Goal: Task Accomplishment & Management: Use online tool/utility

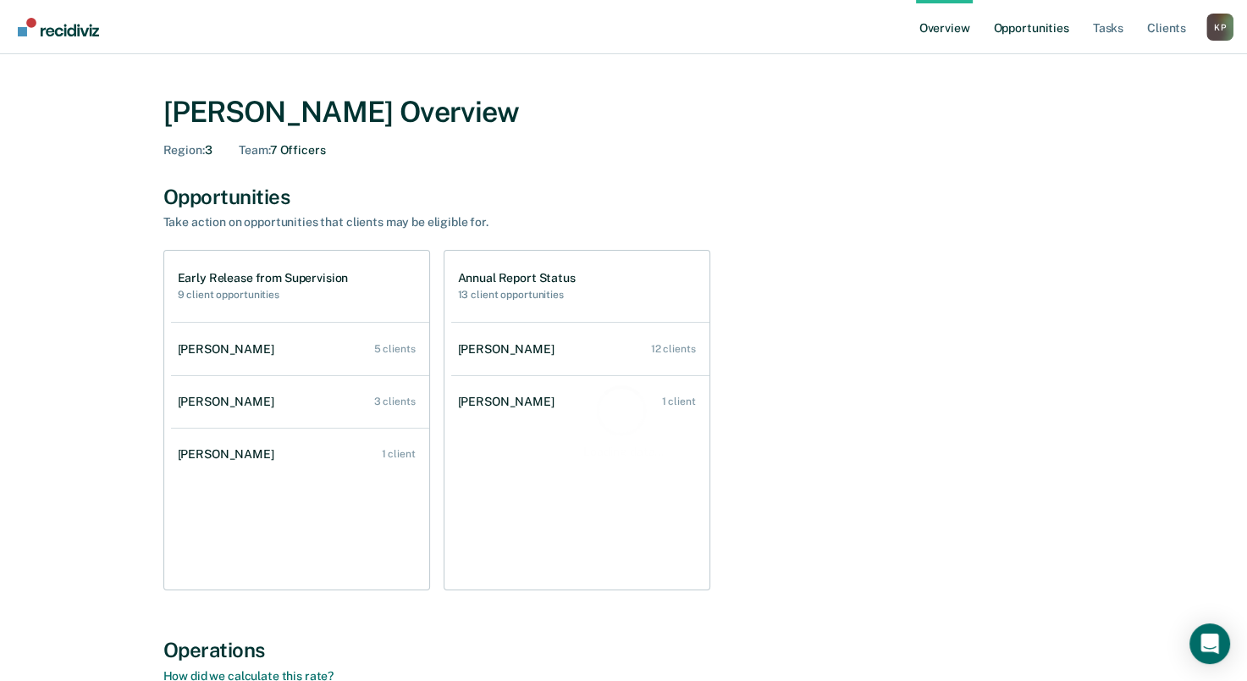
click at [1022, 34] on link "Opportunities" at bounding box center [1031, 27] width 82 height 54
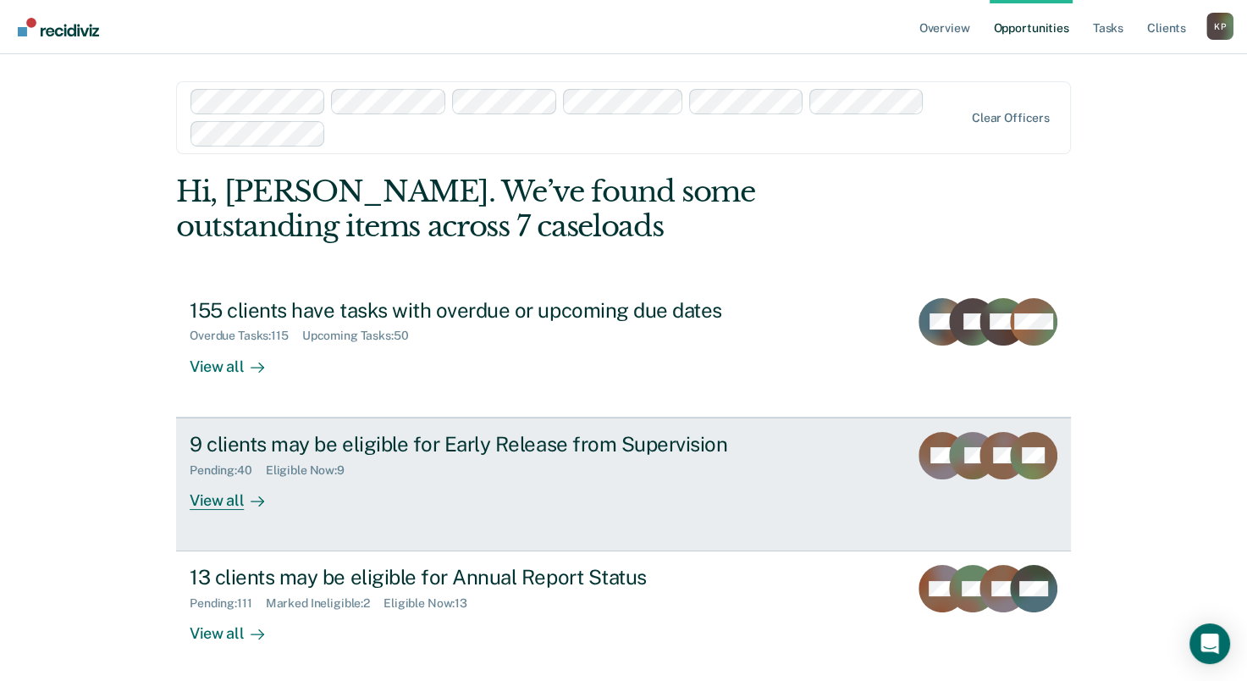
click at [342, 504] on div "9 clients may be eligible for Early Release from Supervision Pending : 40 Eligi…" at bounding box center [507, 471] width 635 height 78
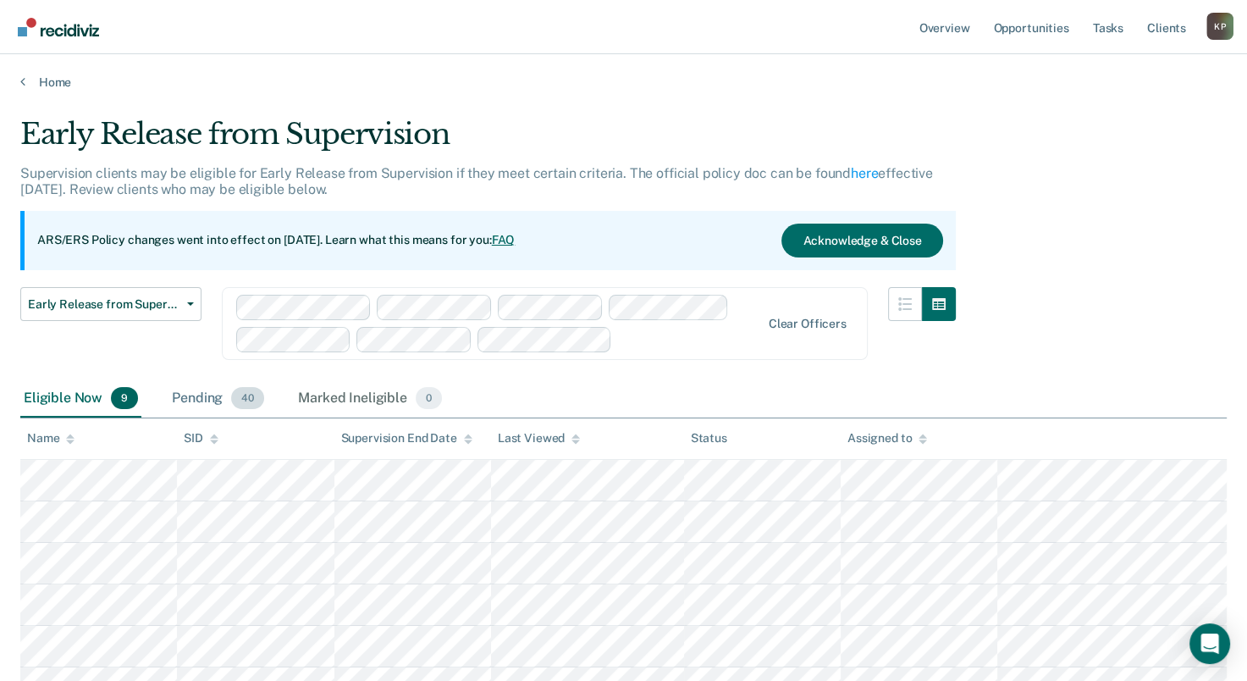
click at [202, 391] on div "Pending 40" at bounding box center [217, 398] width 99 height 37
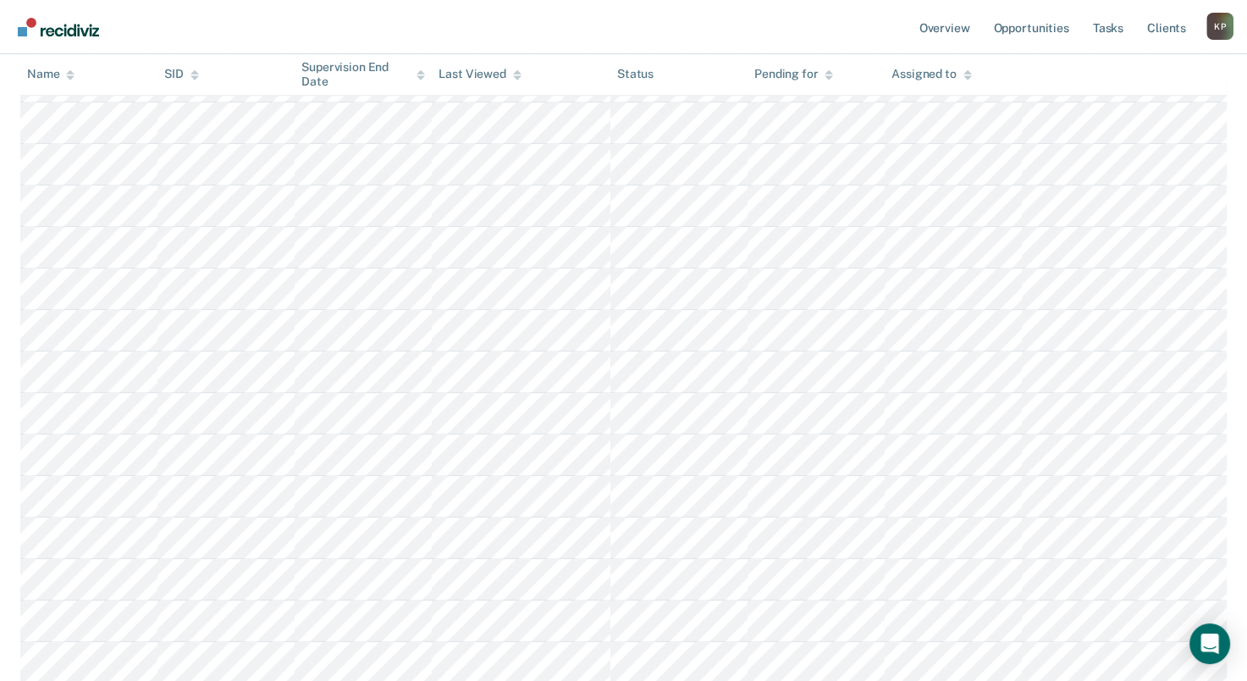
scroll to position [1354, 0]
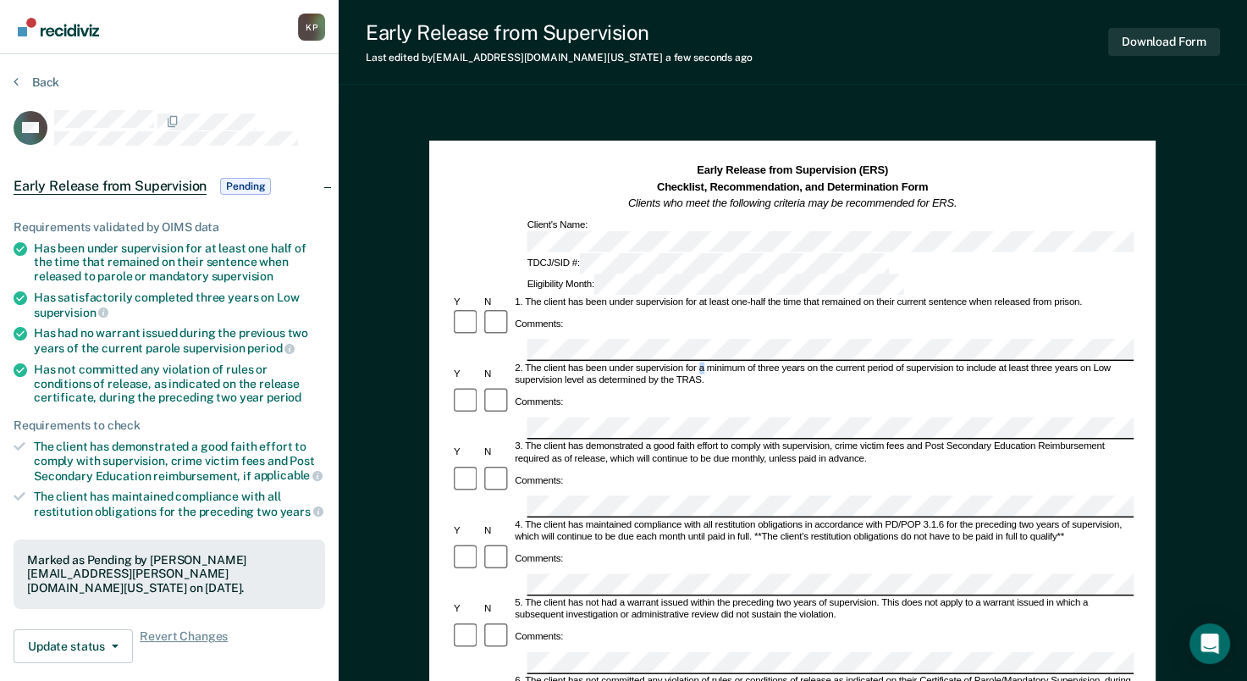
click at [702, 362] on div "2. The client has been under supervision for a minimum of three years on the cu…" at bounding box center [823, 374] width 621 height 25
click at [1139, 41] on button "Download Form" at bounding box center [1164, 42] width 112 height 28
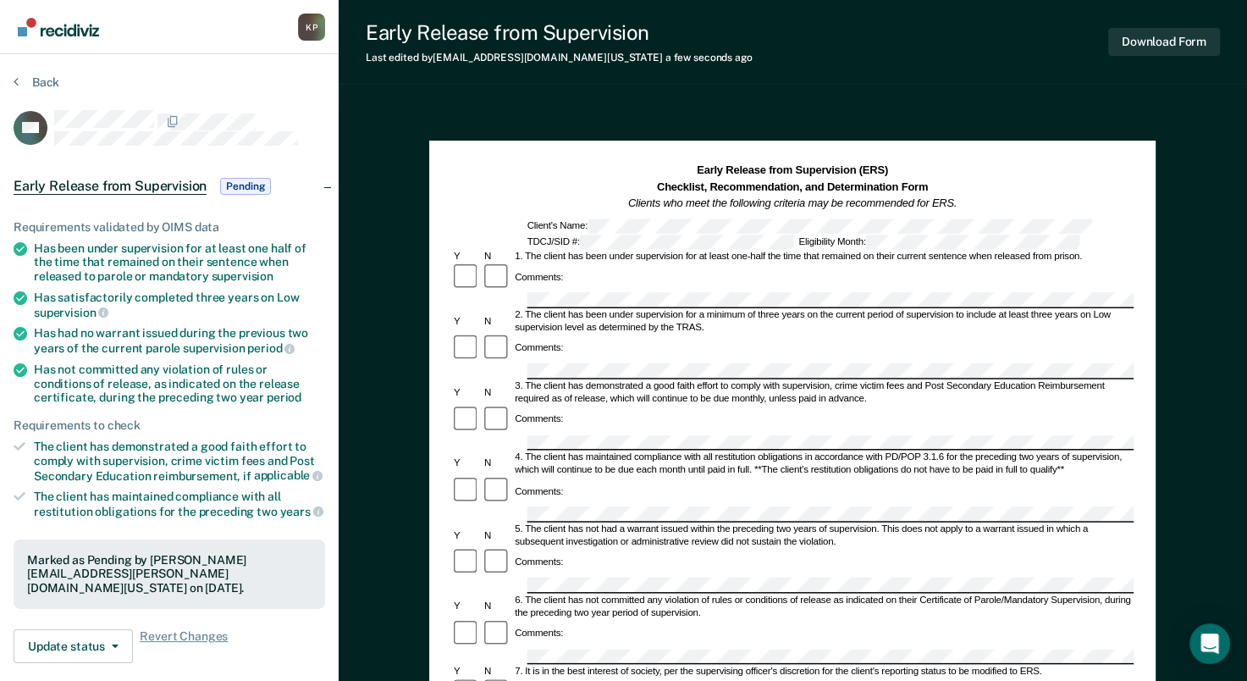
click at [539, 340] on form "Early Release from Supervision (ERS) Checklist, Recommendation, and Determinati…" at bounding box center [792, 694] width 682 height 1062
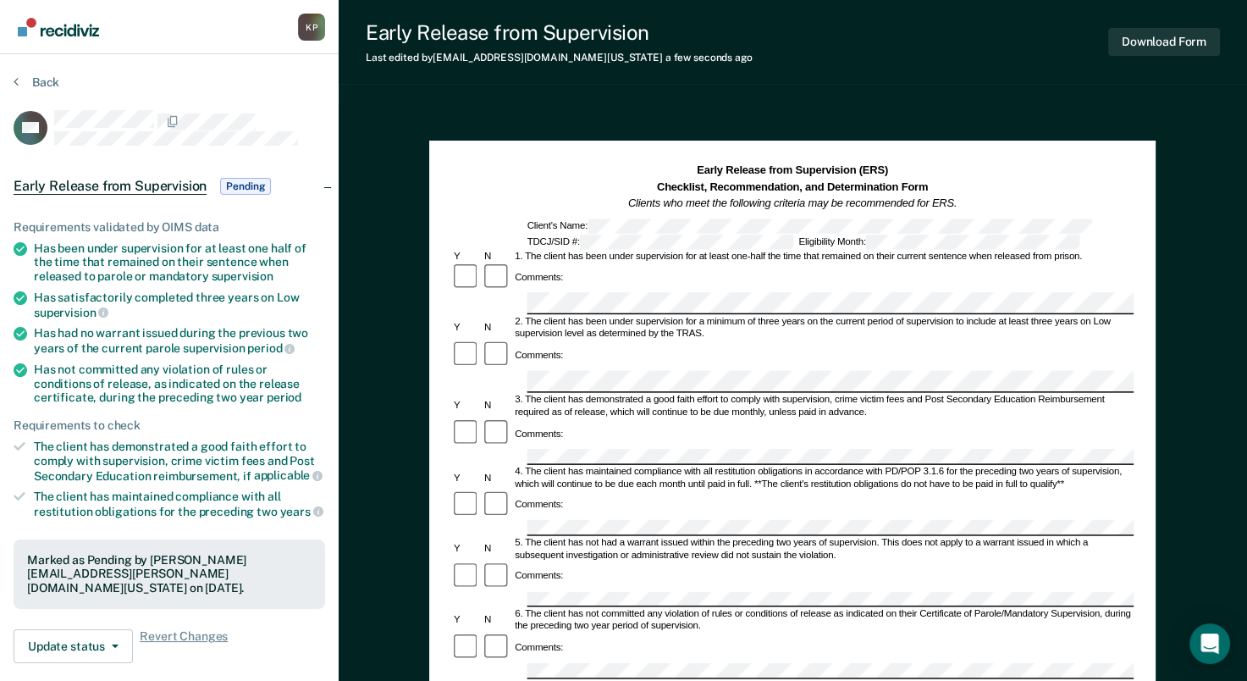
click at [1029, 282] on div "Comments:" at bounding box center [792, 277] width 682 height 30
click at [1151, 30] on button "Download Form" at bounding box center [1164, 42] width 112 height 28
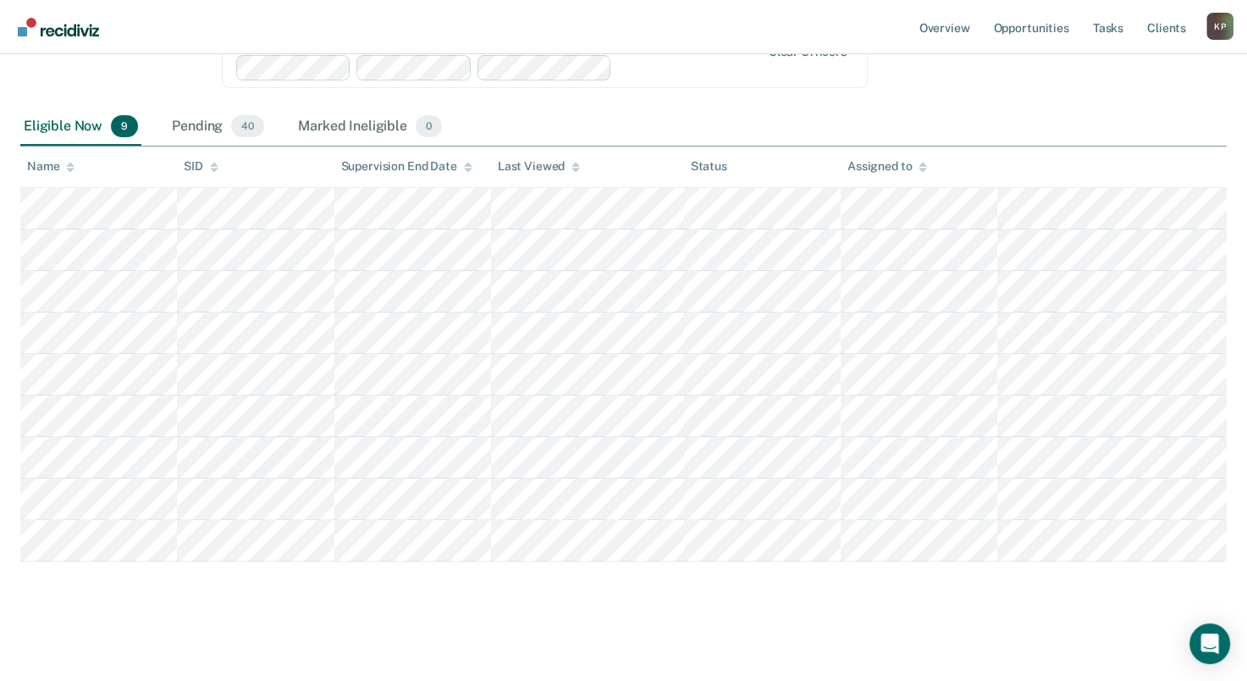
scroll to position [187, 0]
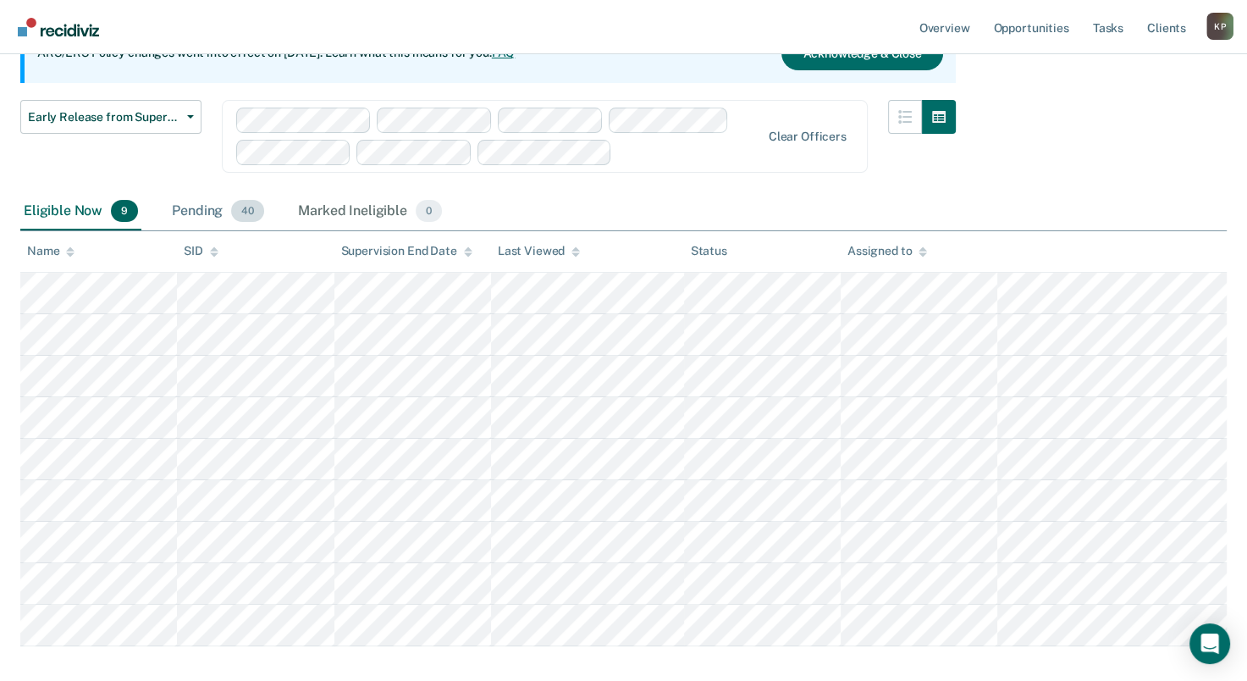
click at [193, 211] on div "Pending 40" at bounding box center [217, 211] width 99 height 37
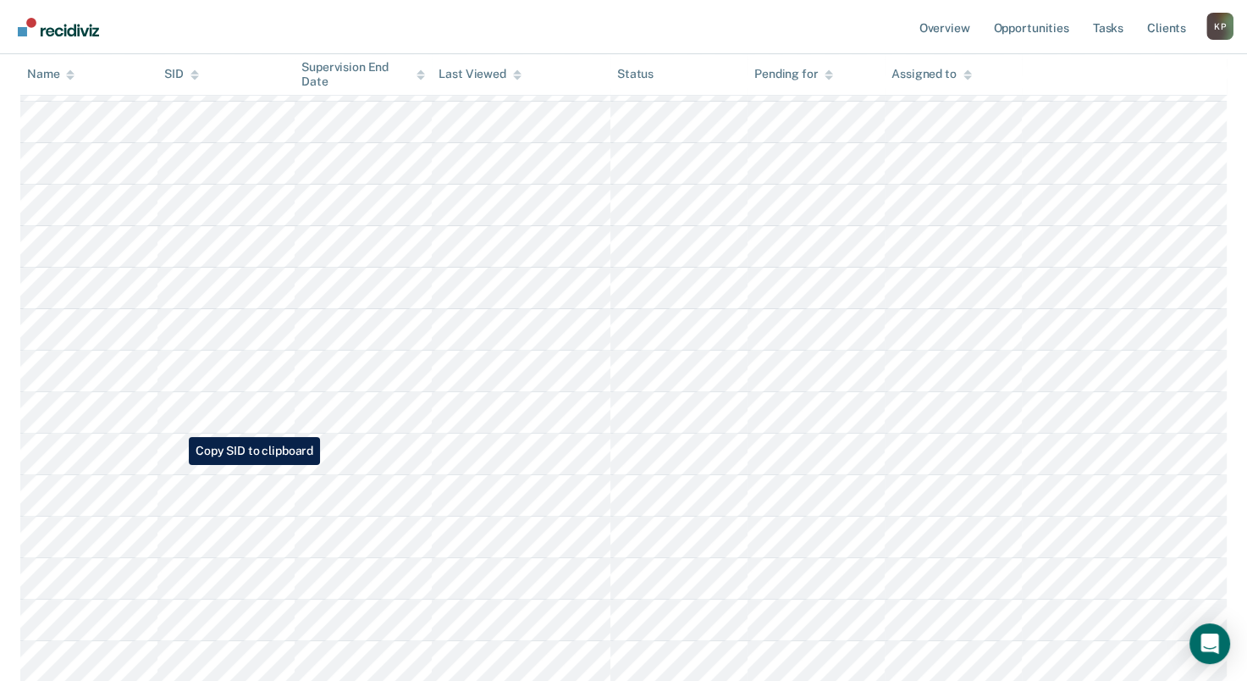
scroll to position [526, 0]
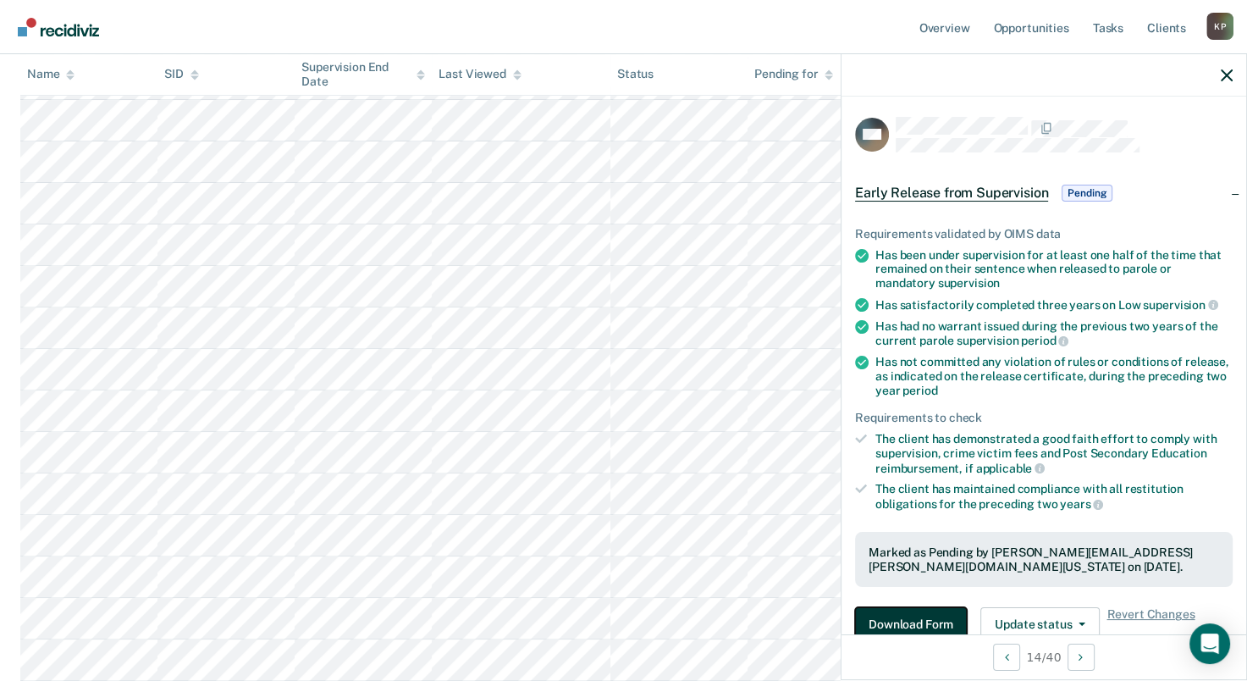
click at [923, 615] on button "Download Form" at bounding box center [911, 624] width 112 height 34
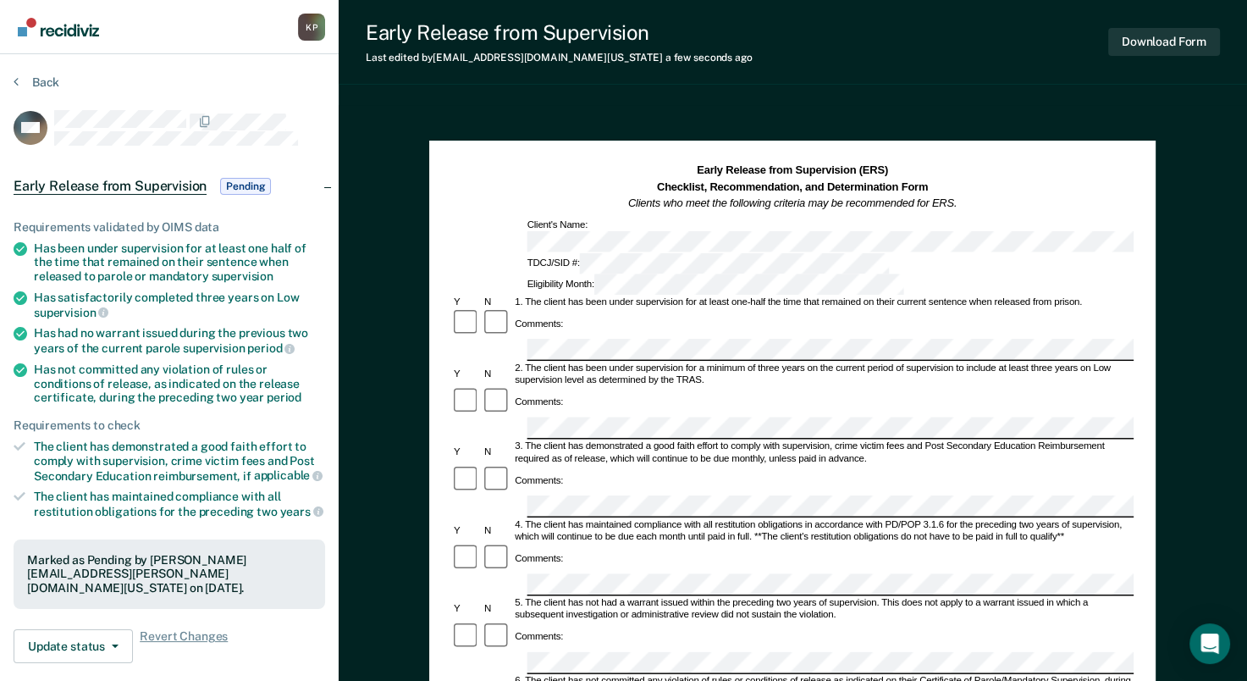
click at [897, 309] on div "Comments:" at bounding box center [792, 324] width 682 height 30
click at [598, 387] on div "Comments:" at bounding box center [792, 402] width 682 height 30
click at [514, 417] on div at bounding box center [792, 428] width 682 height 23
click at [1134, 416] on div "Early Release from Supervision (ERS) Checklist, Recommendation, and Determinati…" at bounding box center [792, 614] width 726 height 946
click at [576, 597] on div "5. The client has not had a warrant issued within the preceding two years of su…" at bounding box center [823, 609] width 621 height 25
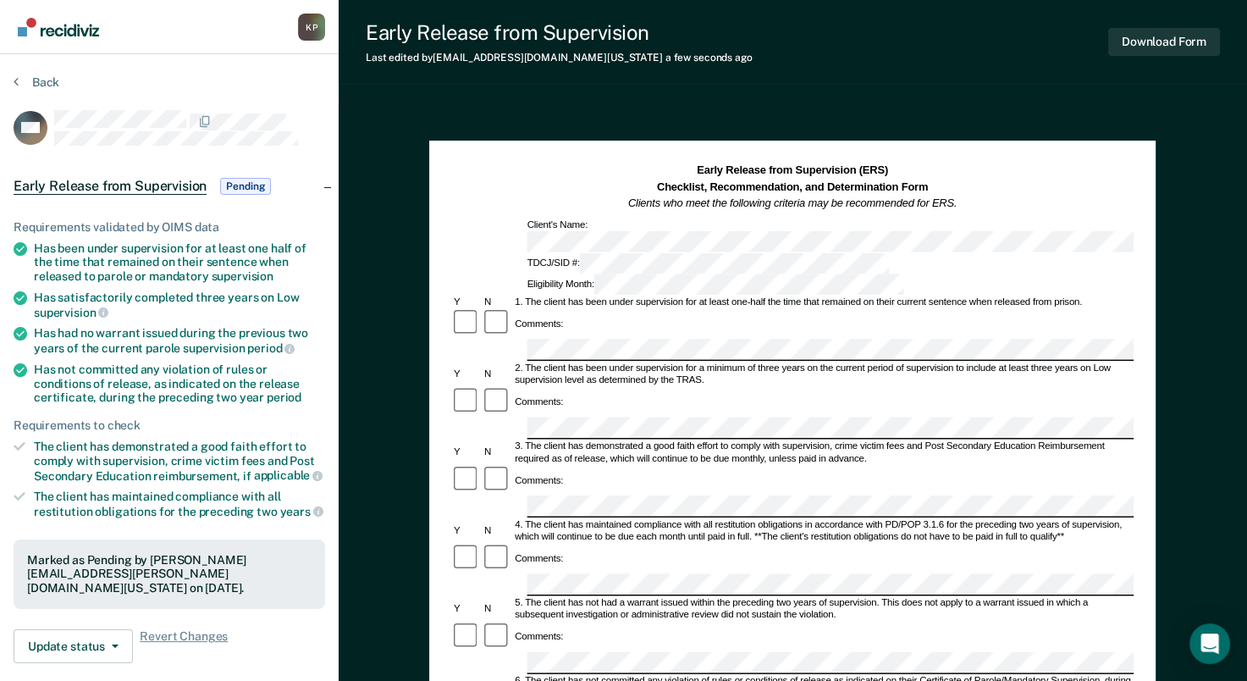
click at [888, 543] on div "Comments:" at bounding box center [792, 558] width 682 height 30
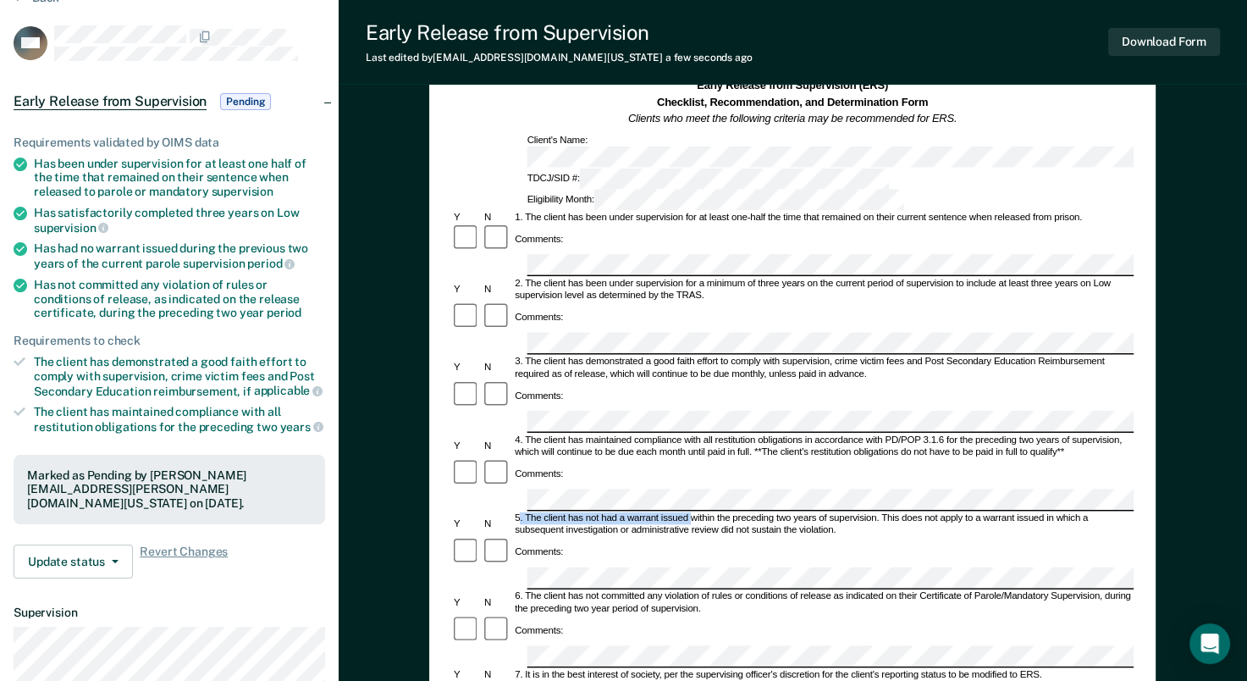
drag, startPoint x: 521, startPoint y: 406, endPoint x: 691, endPoint y: 416, distance: 170.4
click at [691, 512] on div "5. The client has not had a warrant issued within the preceding two years of su…" at bounding box center [823, 524] width 621 height 25
copy div ". The client has not had a warrant issued"
click at [535, 468] on form "Early Release from Supervision (ERS) Checklist, Recommendation, and Determinati…" at bounding box center [792, 656] width 682 height 1157
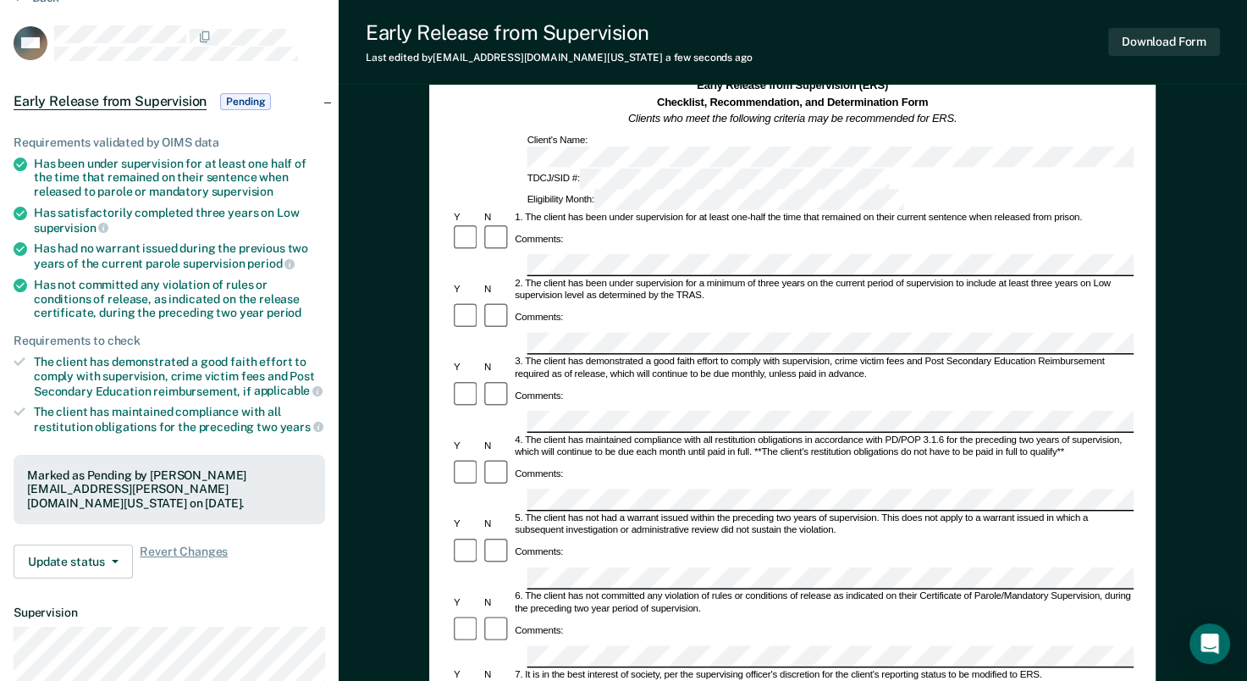
click at [1150, 523] on div "Early Release from Supervision (ERS) Checklist, Recommendation, and Determinati…" at bounding box center [792, 529] width 726 height 946
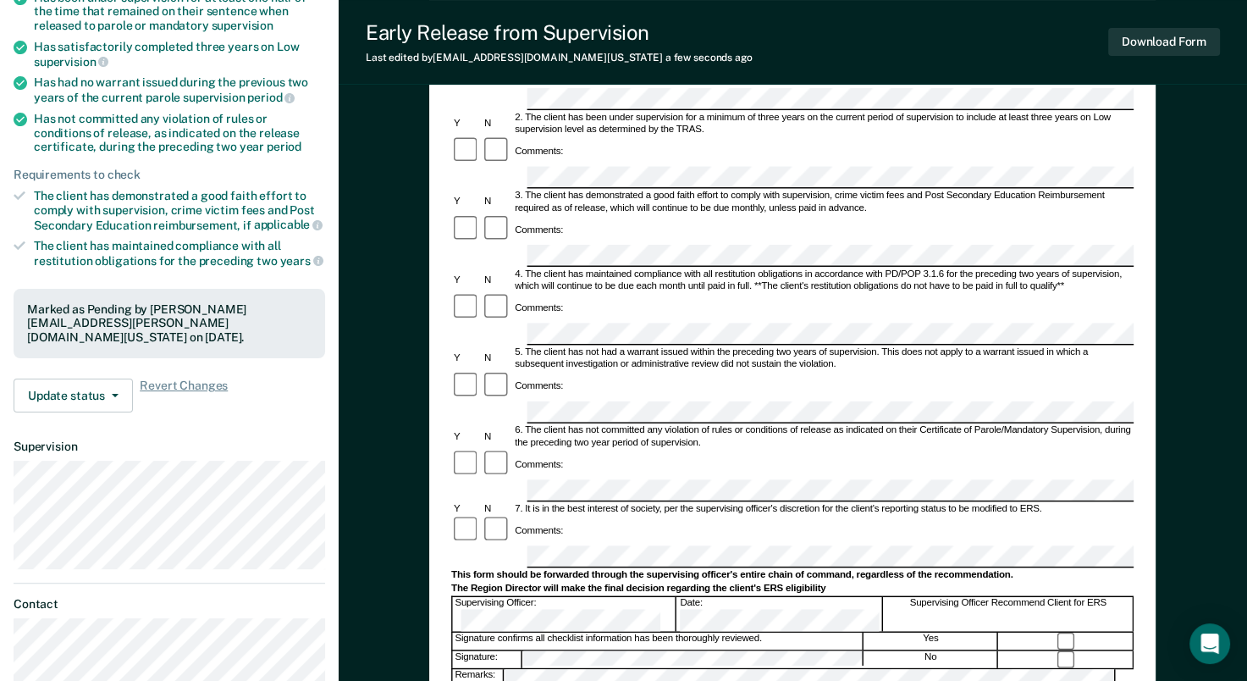
scroll to position [254, 0]
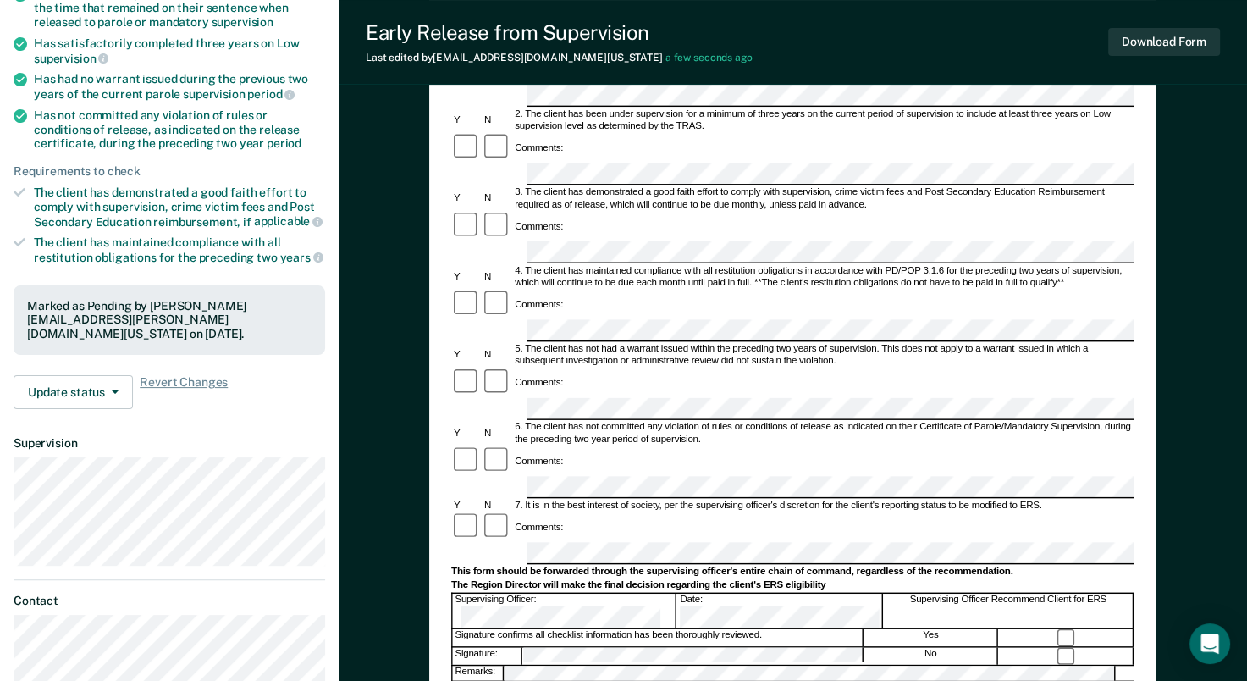
click at [752, 628] on div "Signature confirms all checklist information has been thoroughly reviewed." at bounding box center [658, 637] width 411 height 18
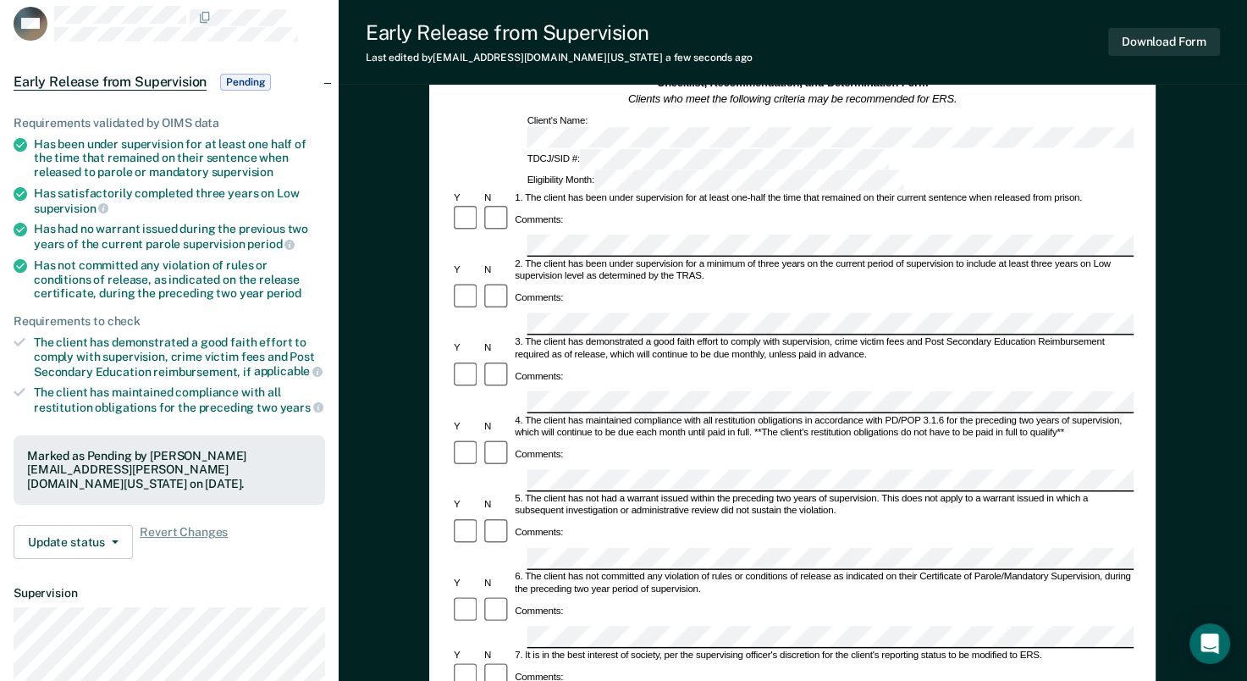
scroll to position [0, 0]
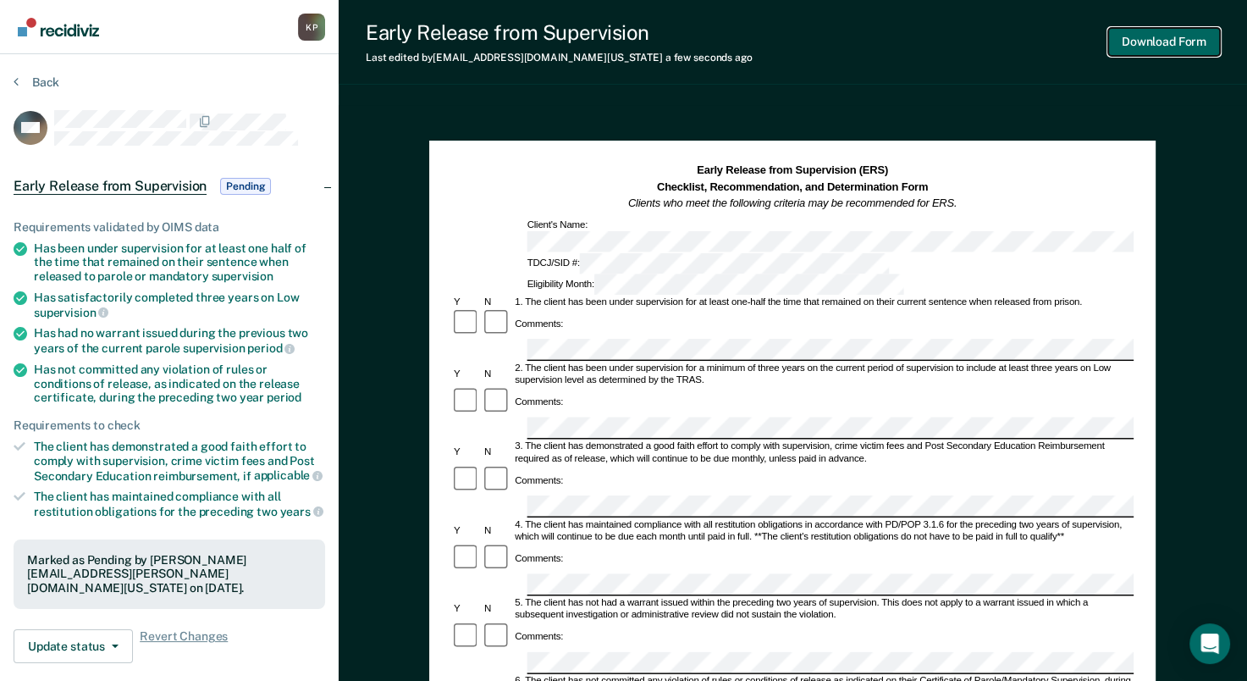
click at [1136, 42] on button "Download Form" at bounding box center [1164, 42] width 112 height 28
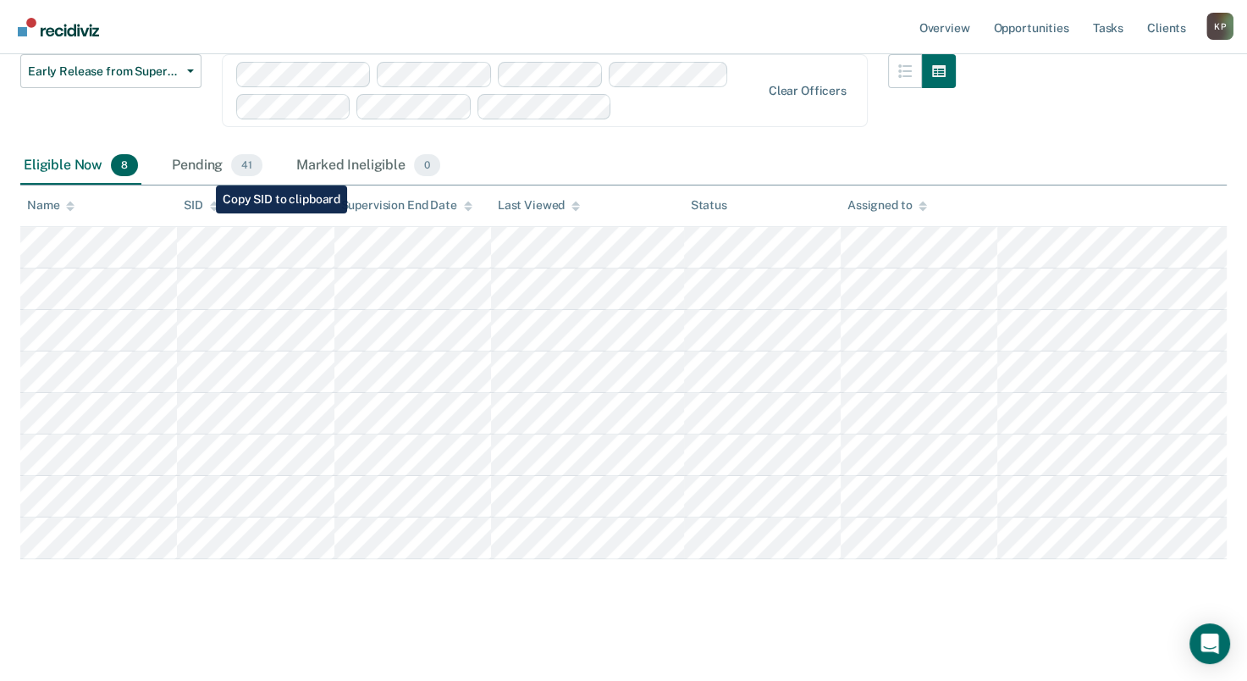
scroll to position [230, 0]
click at [189, 179] on div "Pending 41" at bounding box center [216, 168] width 97 height 37
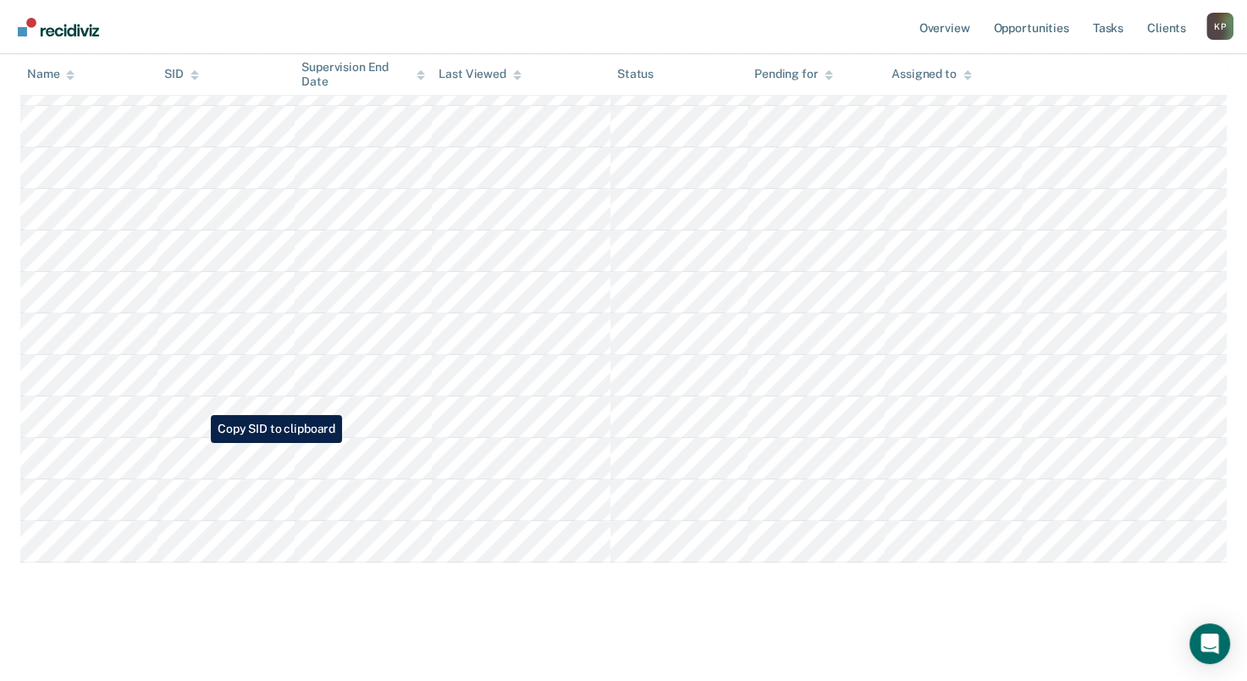
scroll to position [1599, 0]
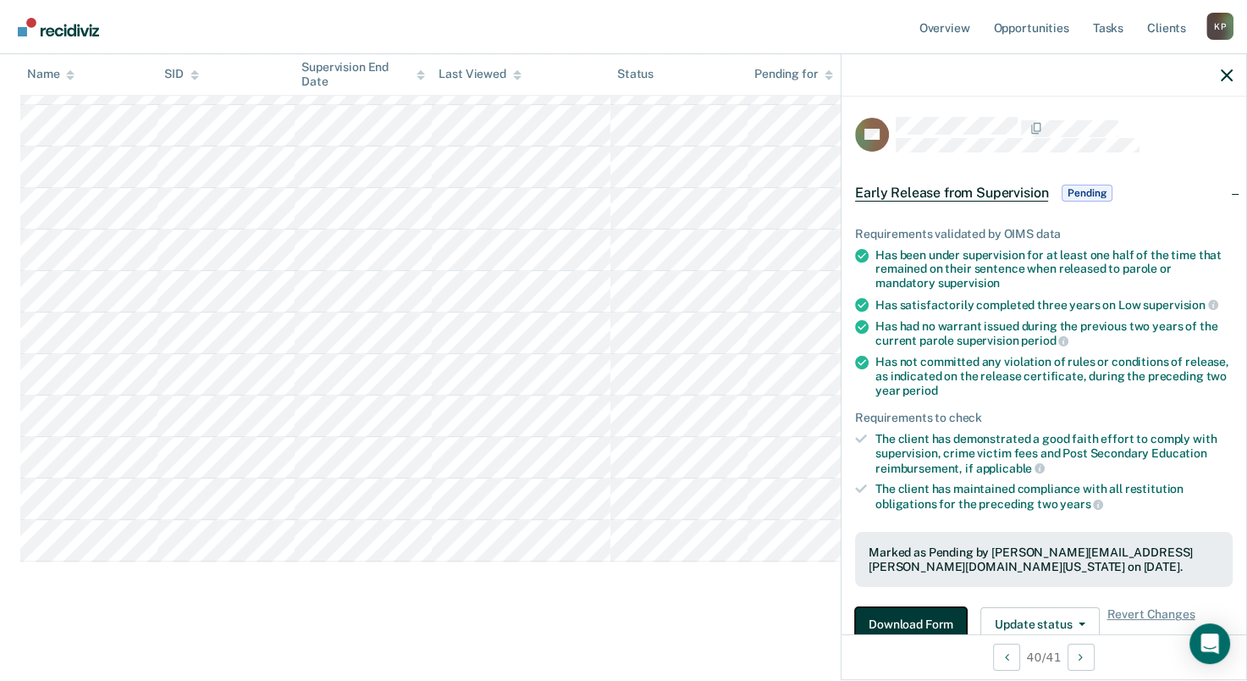
click at [937, 623] on button "Download Form" at bounding box center [911, 624] width 112 height 34
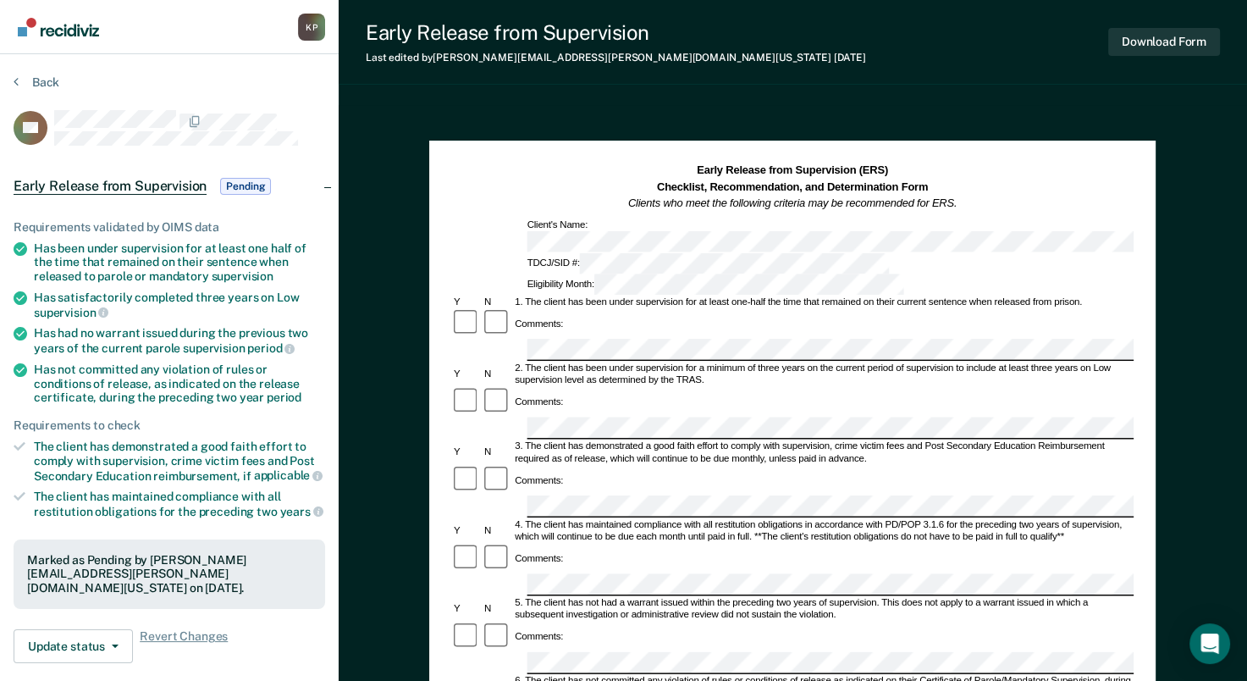
scroll to position [85, 0]
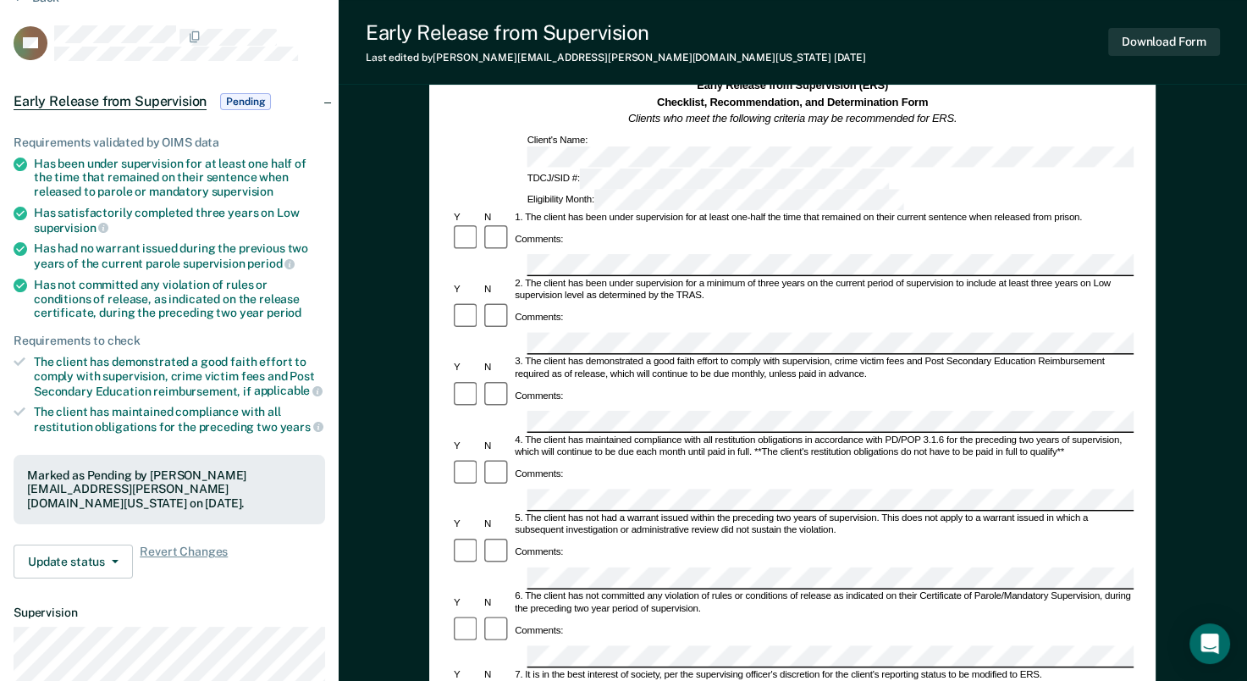
click at [613, 278] on div "2. The client has been under supervision for a minimum of three years on the cu…" at bounding box center [823, 290] width 621 height 25
click at [1156, 223] on div "Early Release from Supervision (ERS) Checklist, Recommendation, and Determinati…" at bounding box center [793, 577] width 908 height 1114
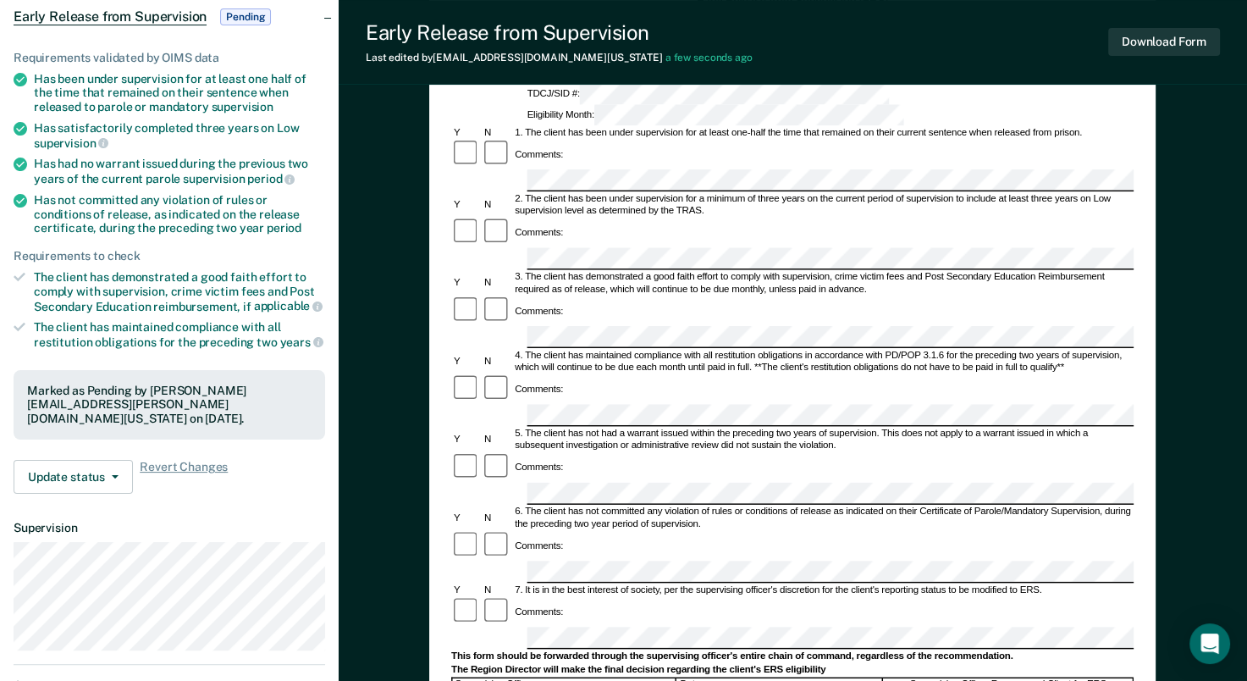
scroll to position [254, 0]
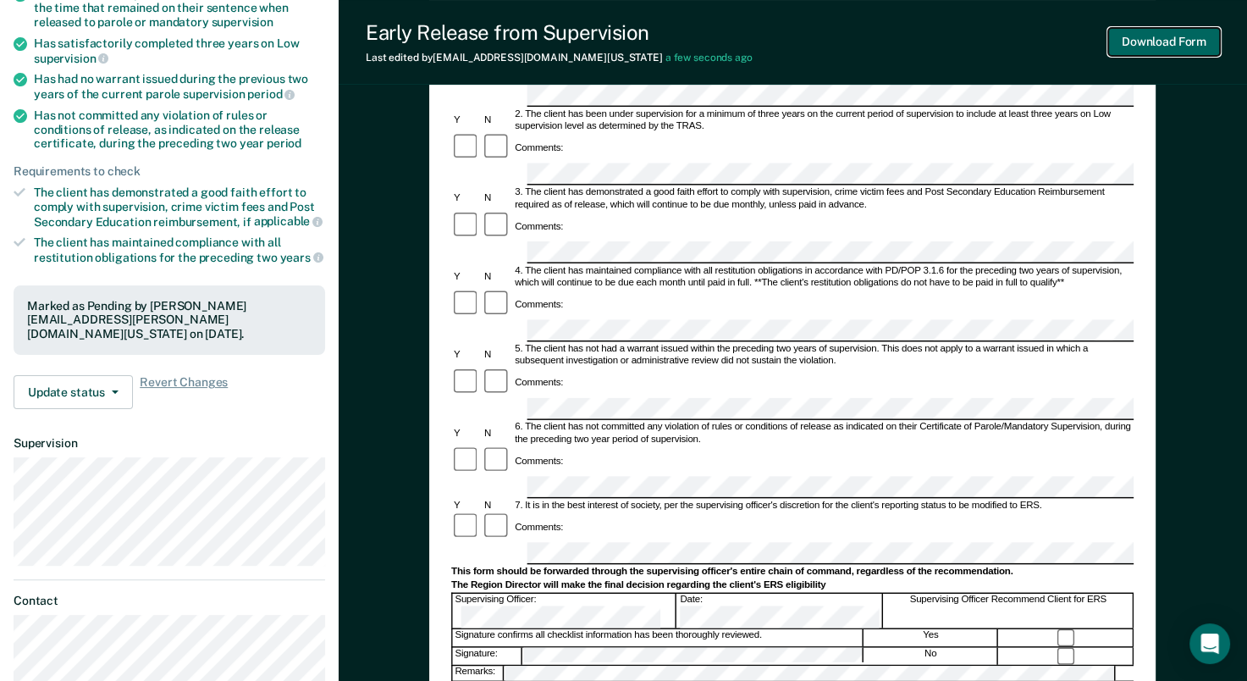
click at [1138, 49] on button "Download Form" at bounding box center [1164, 42] width 112 height 28
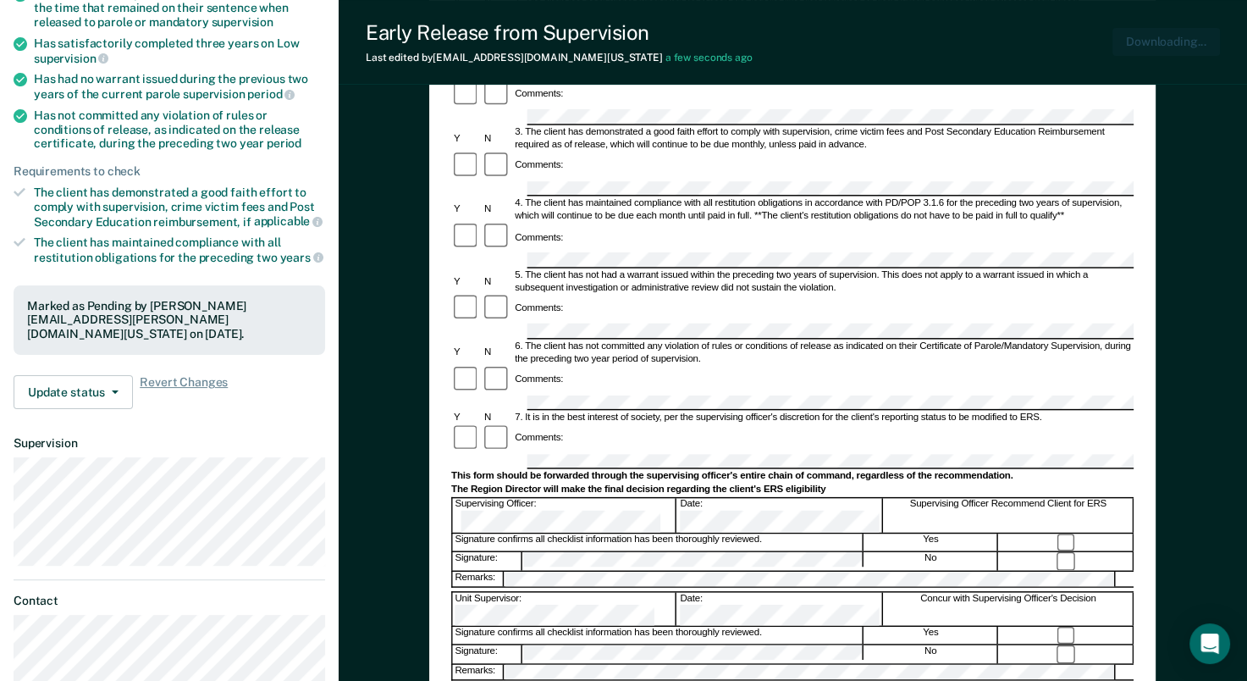
scroll to position [0, 0]
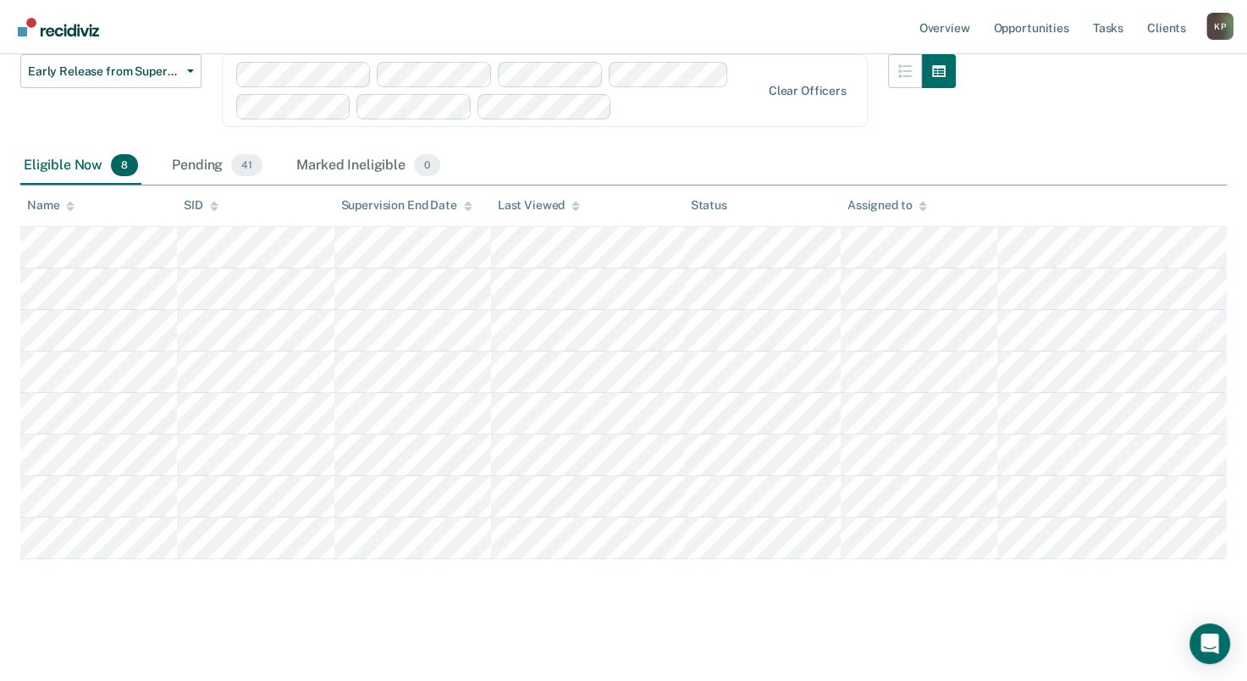
scroll to position [230, 0]
click at [209, 155] on div "Pending 41" at bounding box center [216, 168] width 97 height 37
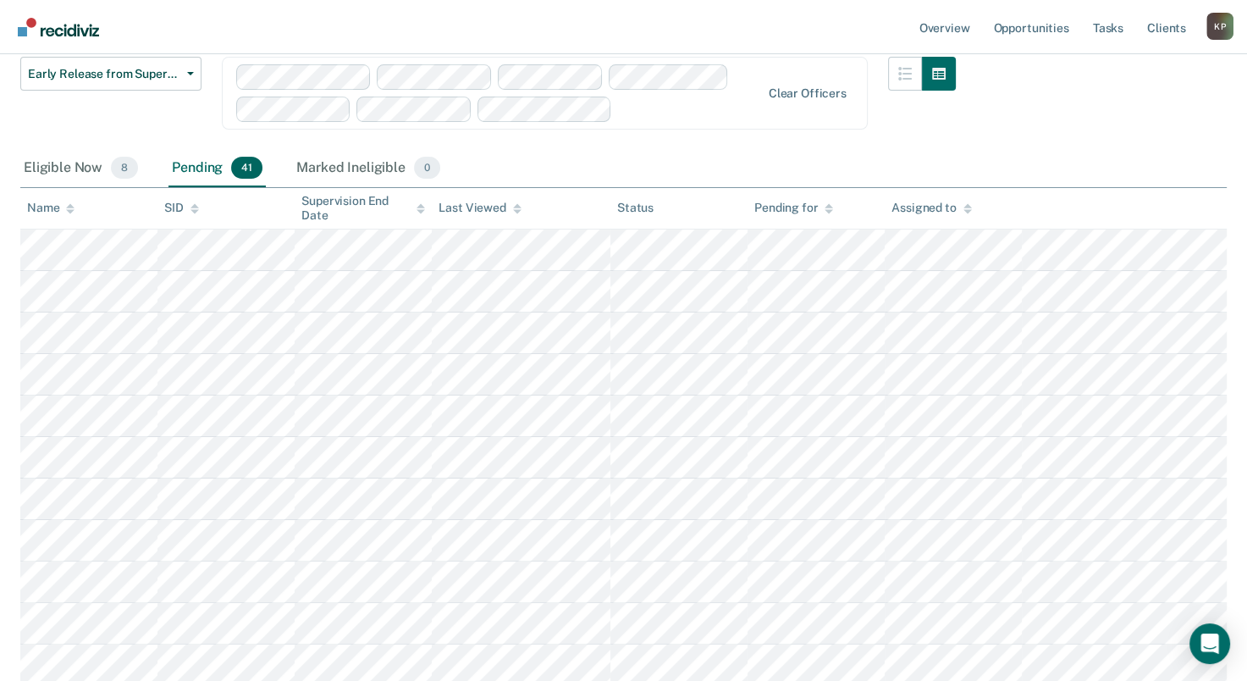
click at [191, 169] on div "Pending 41" at bounding box center [216, 168] width 97 height 37
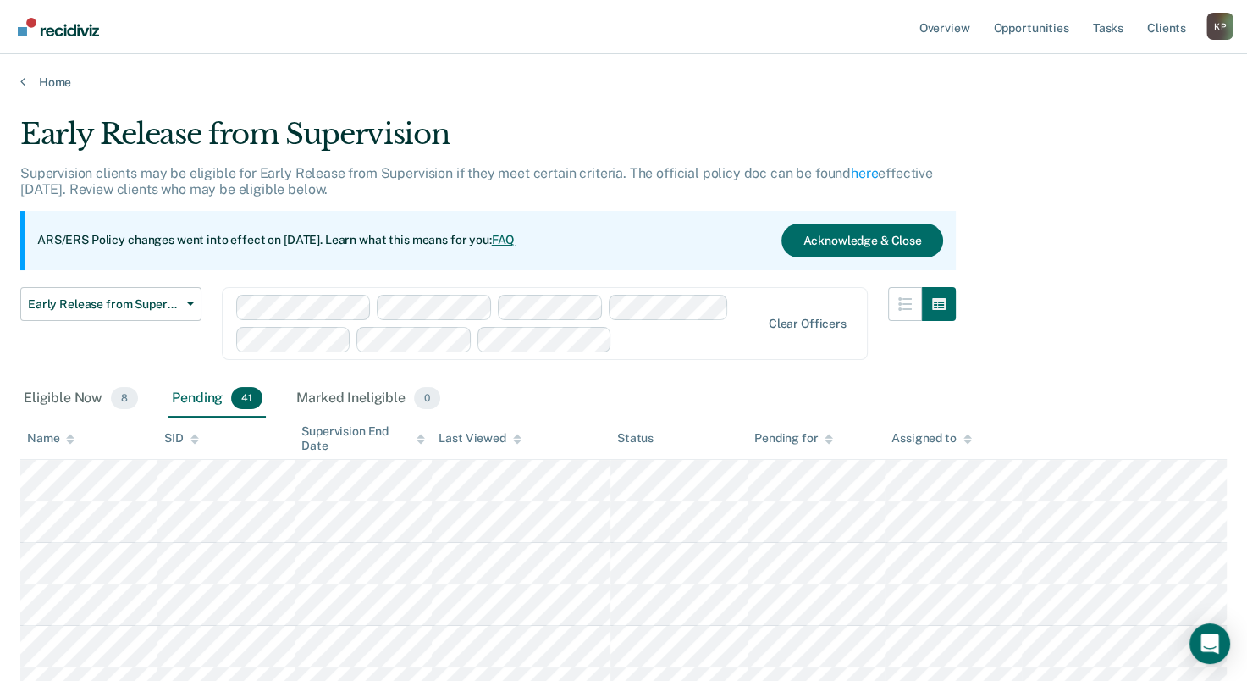
scroll to position [0, 0]
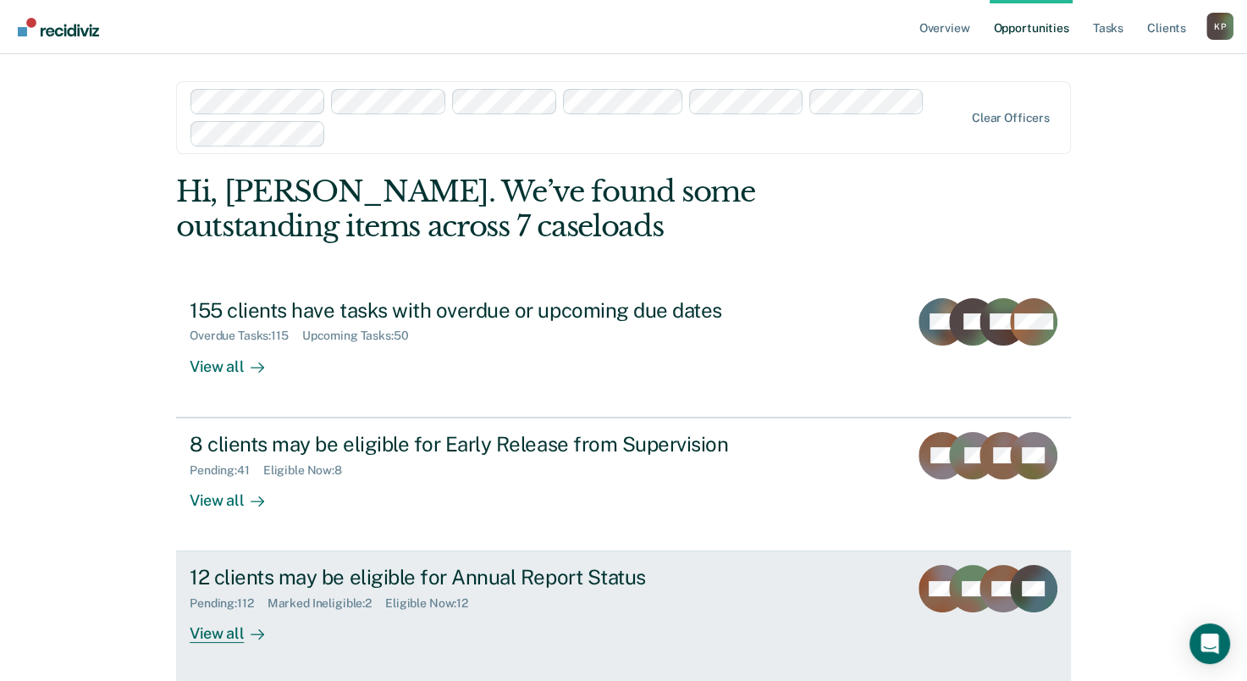
click at [351, 586] on div "12 clients may be eligible for Annual Report Status" at bounding box center [487, 577] width 594 height 25
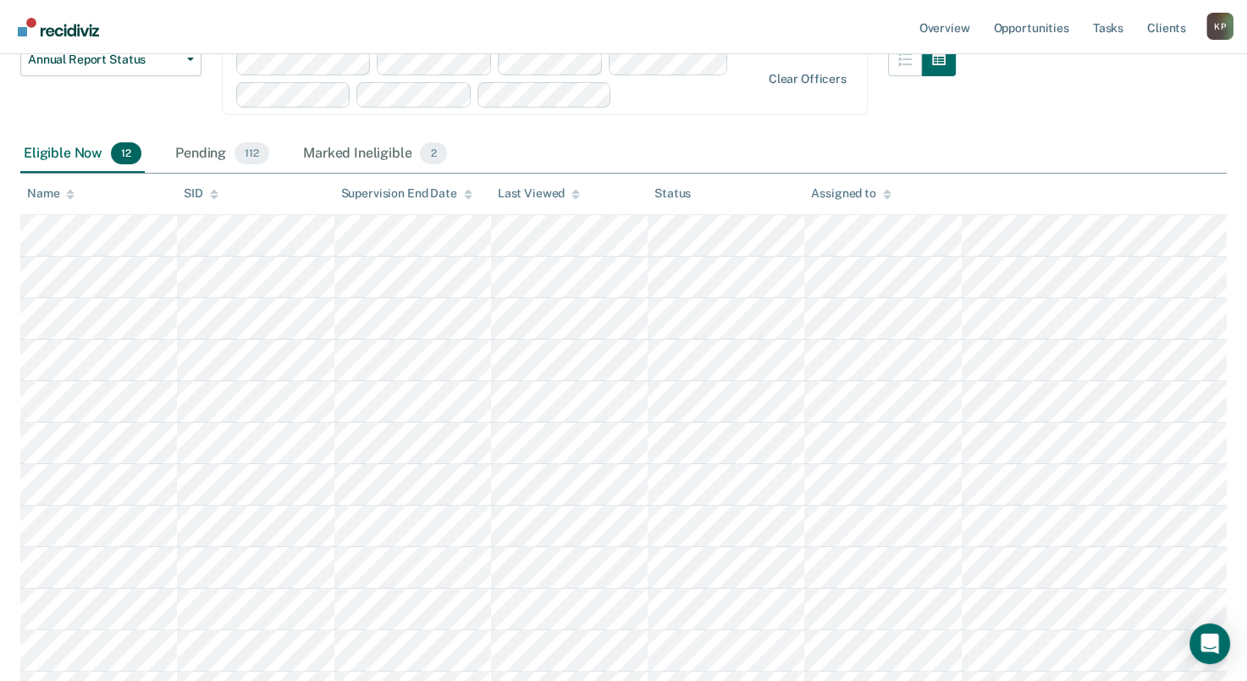
scroll to position [169, 0]
click at [204, 155] on div "Pending 112" at bounding box center [222, 153] width 101 height 37
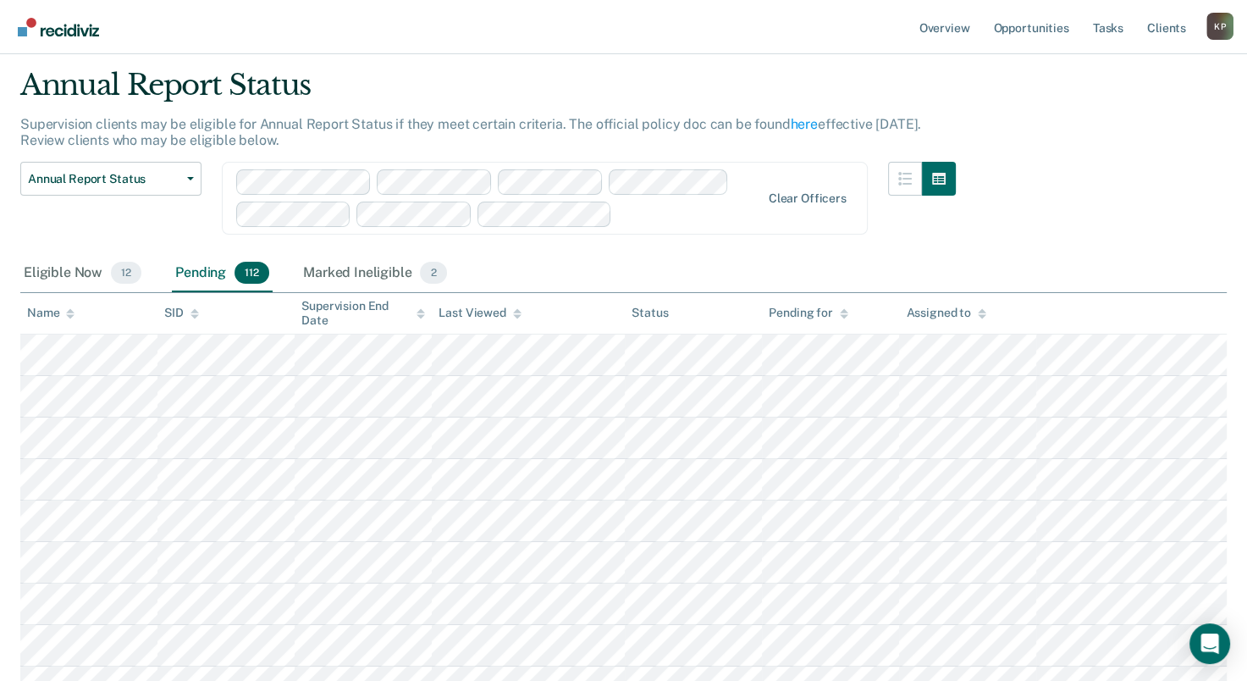
scroll to position [0, 0]
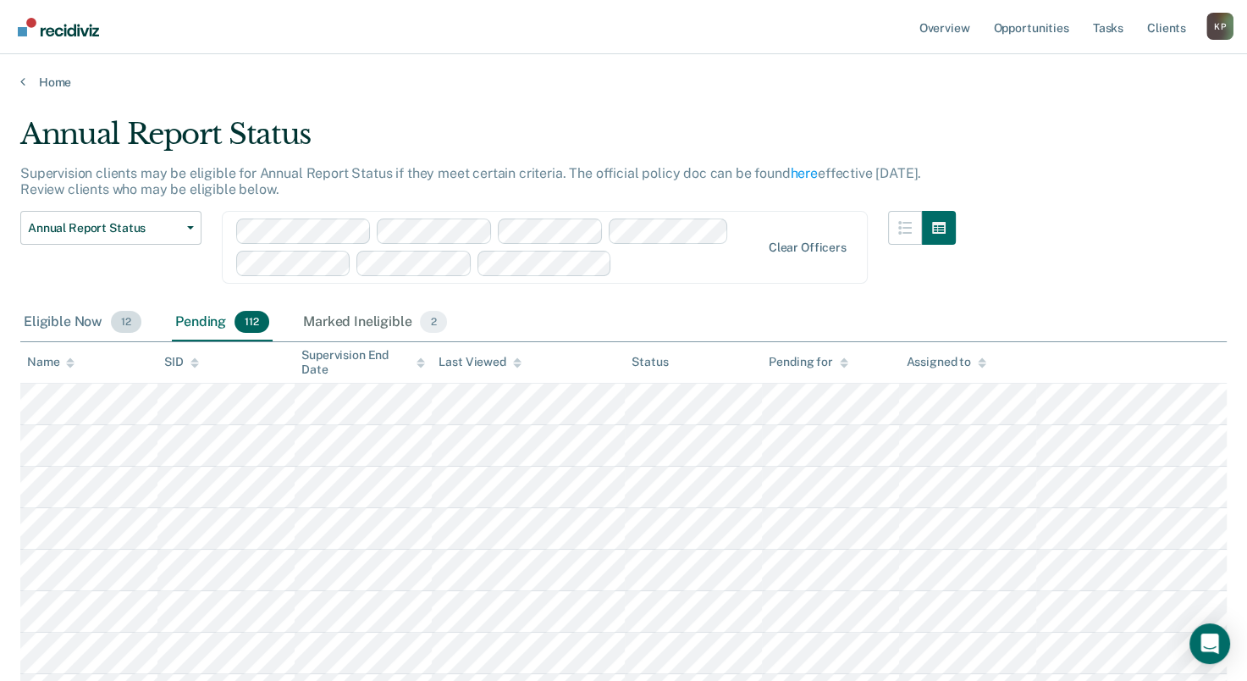
click at [54, 322] on div "Eligible Now 12" at bounding box center [82, 322] width 124 height 37
